Goal: Task Accomplishment & Management: Manage account settings

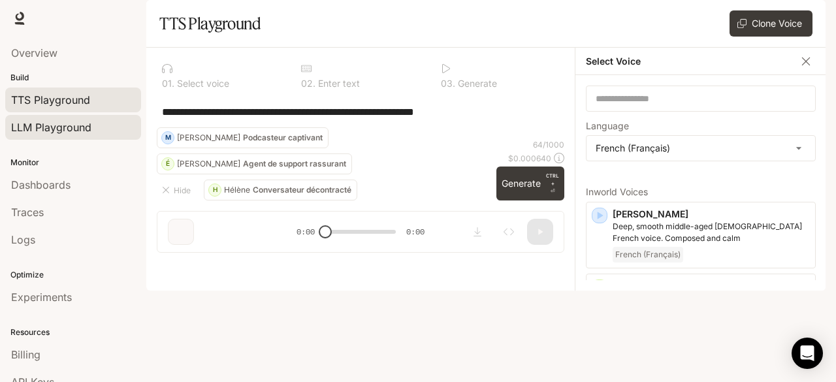
drag, startPoint x: 0, startPoint y: 0, endPoint x: 69, endPoint y: 121, distance: 139.3
click at [69, 121] on span "LLM Playground" at bounding box center [51, 128] width 80 height 16
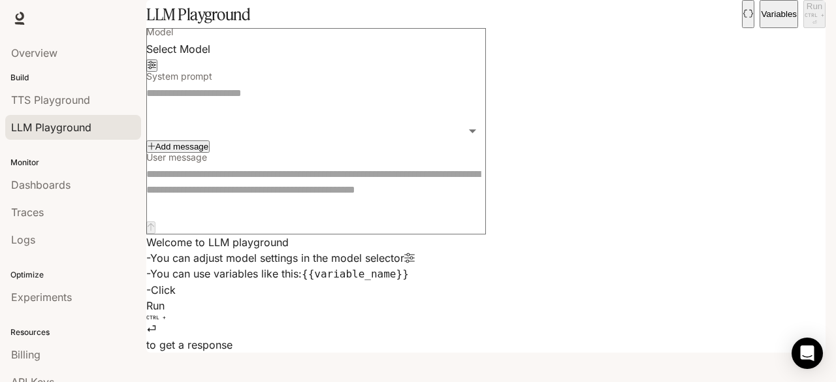
click at [322, 125] on body "Skip to main content Runtime Runtime Documentation Documentation Portal Overvie…" at bounding box center [418, 191] width 836 height 382
click at [506, 220] on div at bounding box center [418, 191] width 836 height 382
click at [80, 90] on link "TTS Playground" at bounding box center [73, 100] width 136 height 25
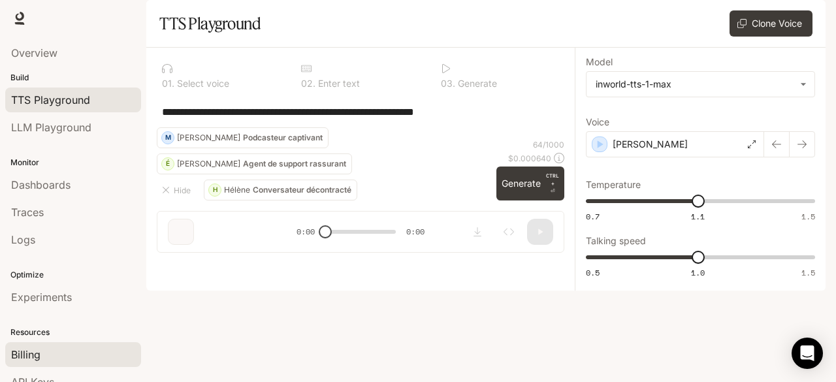
click at [41, 347] on div "Billing" at bounding box center [73, 355] width 124 height 16
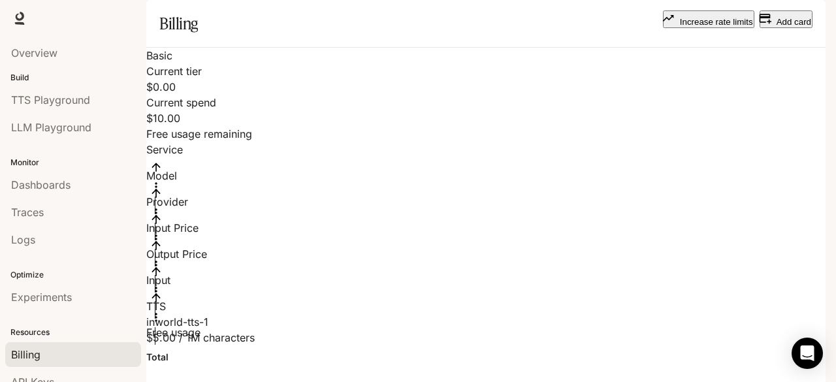
scroll to position [0, 422]
